Goal: Task Accomplishment & Management: Use online tool/utility

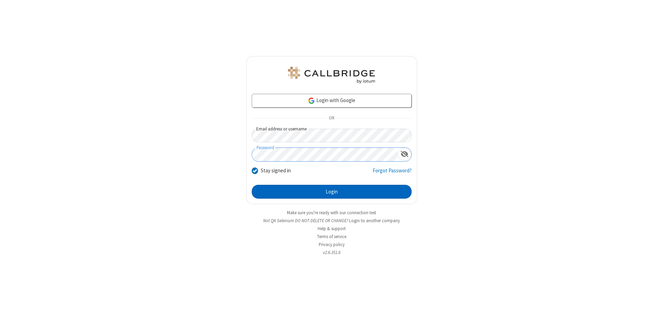
click at [332, 191] on button "Login" at bounding box center [332, 192] width 160 height 14
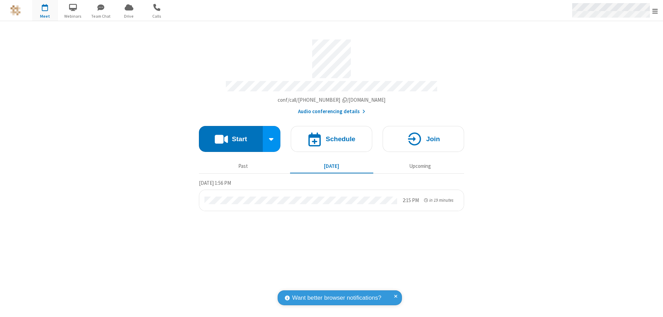
click at [656, 11] on span "Open menu" at bounding box center [656, 11] width 6 height 7
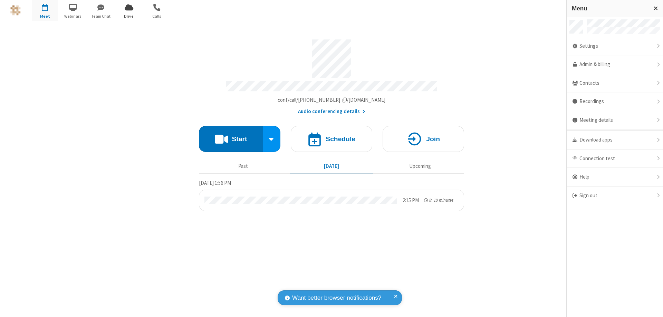
click at [129, 16] on span "Drive" at bounding box center [129, 16] width 26 height 6
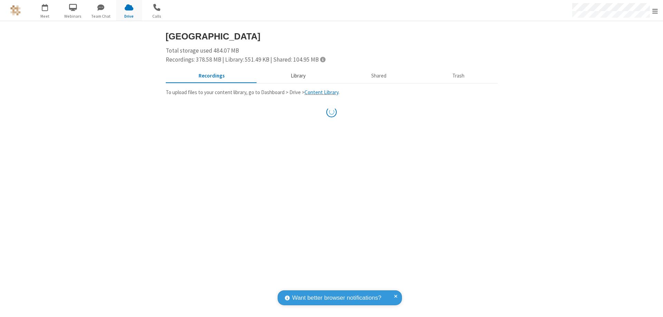
click at [295, 76] on button "Library" at bounding box center [298, 75] width 81 height 13
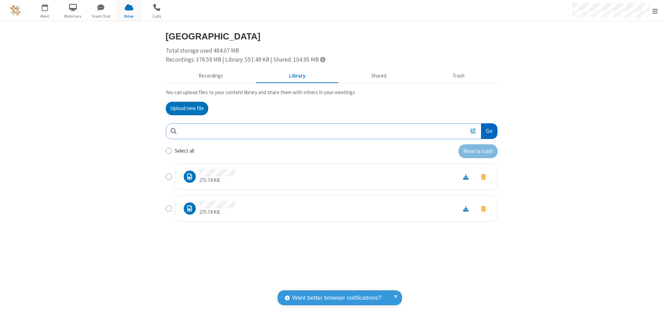
click at [489, 131] on button "Go" at bounding box center [489, 131] width 16 height 16
click at [187, 108] on button "Upload new file" at bounding box center [187, 109] width 43 height 14
